Goal: Information Seeking & Learning: Learn about a topic

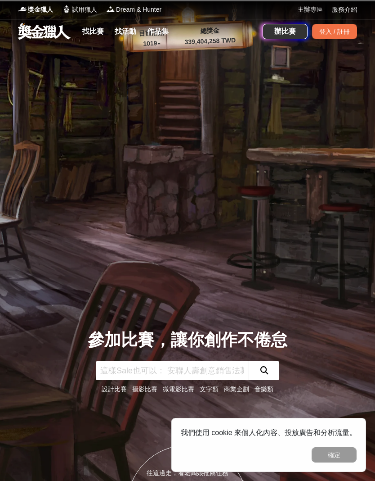
click at [89, 32] on link "找比賽" at bounding box center [93, 31] width 29 height 13
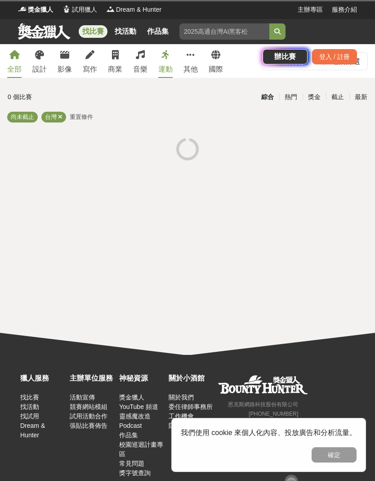
click at [223, 36] on input "search" at bounding box center [225, 31] width 90 height 16
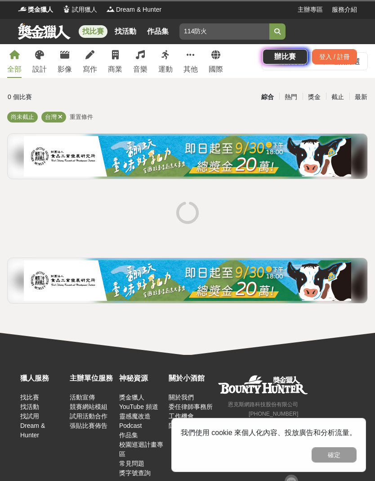
click at [278, 32] on button "submit" at bounding box center [278, 31] width 16 height 16
click at [278, 30] on icon "submit" at bounding box center [278, 31] width 6 height 6
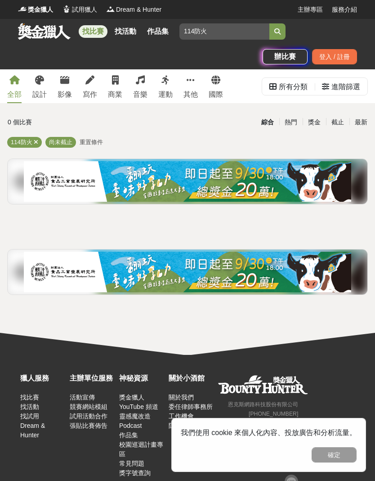
click at [123, 32] on link "找活動" at bounding box center [125, 31] width 29 height 13
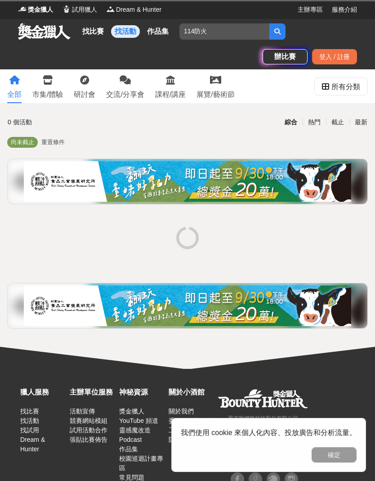
click at [91, 32] on link "找比賽" at bounding box center [93, 31] width 29 height 13
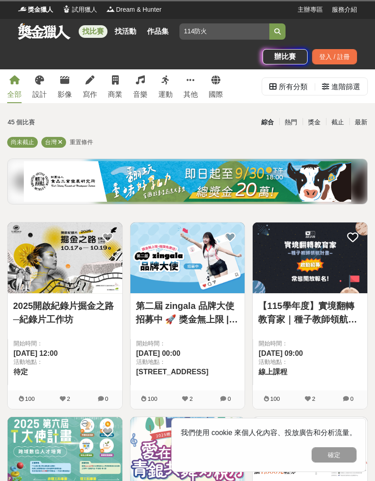
click at [221, 26] on input "114防火" at bounding box center [225, 31] width 90 height 16
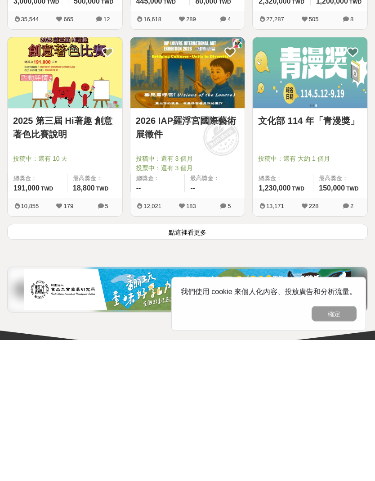
scroll to position [1514, 0]
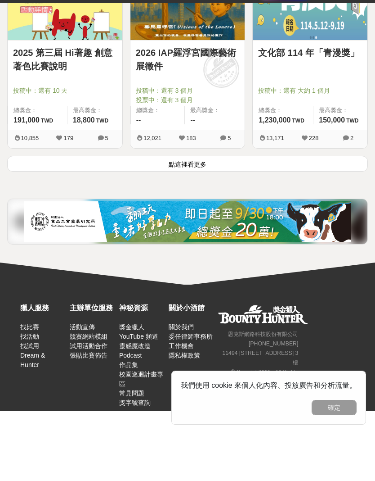
click at [312, 203] on button "點這裡看更多" at bounding box center [187, 211] width 361 height 16
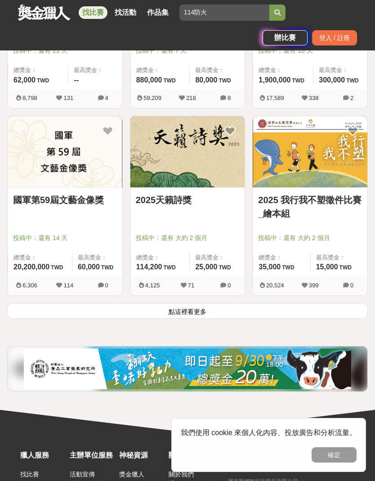
scroll to position [2976, 0]
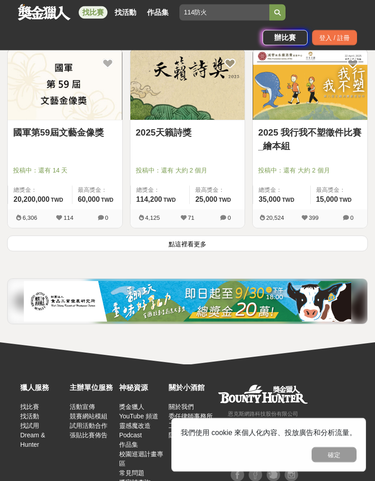
click at [295, 242] on button "點這裡看更多" at bounding box center [187, 244] width 361 height 16
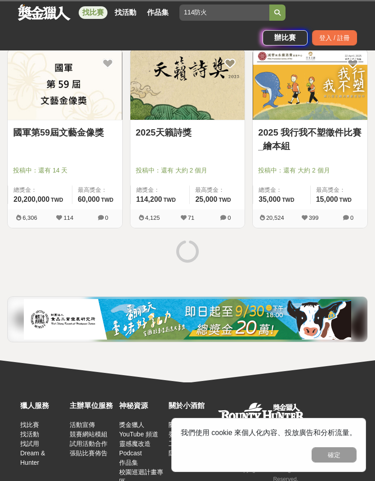
click at [231, 16] on input "114防火" at bounding box center [225, 13] width 90 height 16
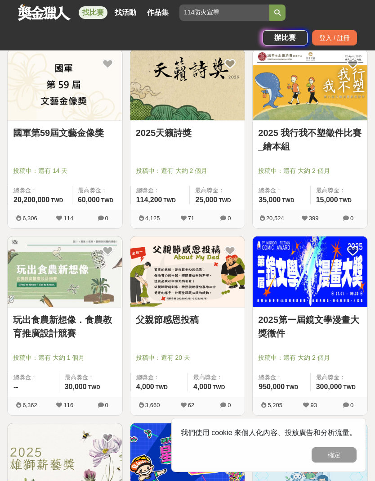
type input "114防火宣導"
click at [279, 13] on icon "submit" at bounding box center [278, 12] width 6 height 6
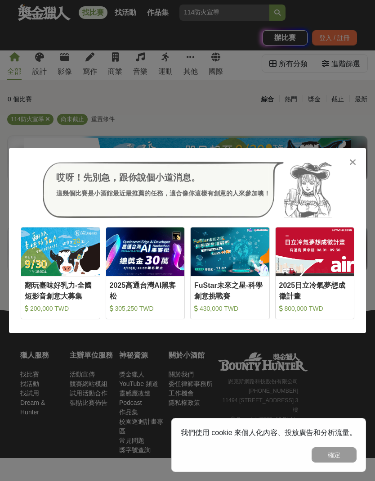
scroll to position [23, 0]
